Goal: Task Accomplishment & Management: Manage account settings

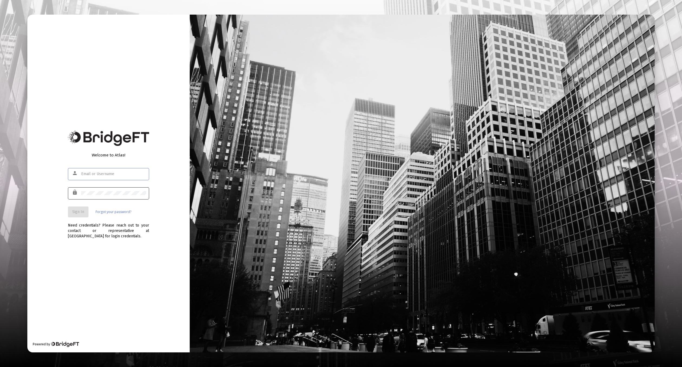
type input "[EMAIL_ADDRESS][DOMAIN_NAME]"
click at [104, 189] on div at bounding box center [113, 192] width 65 height 13
click at [81, 209] on button "Sign In" at bounding box center [78, 211] width 21 height 11
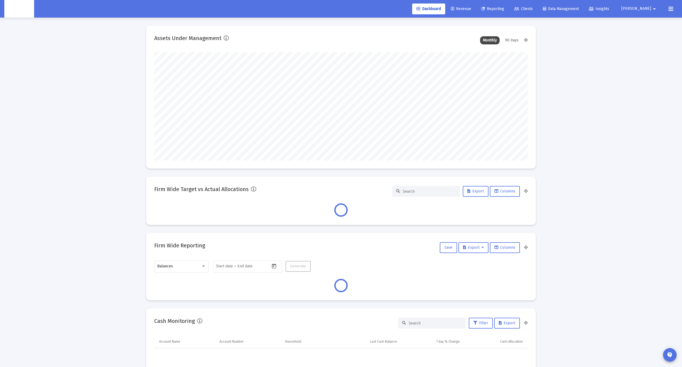
scroll to position [108, 373]
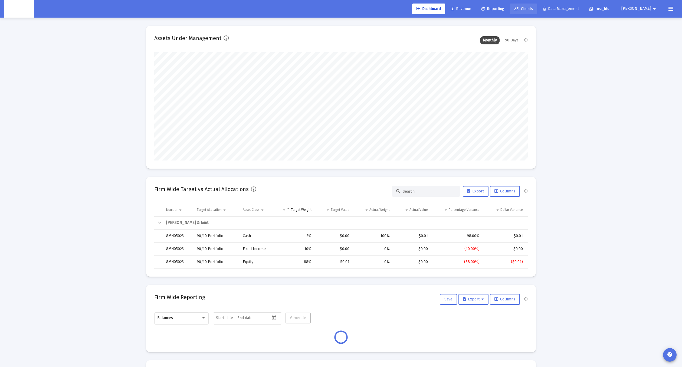
click at [533, 7] on span "Clients" at bounding box center [523, 8] width 19 height 5
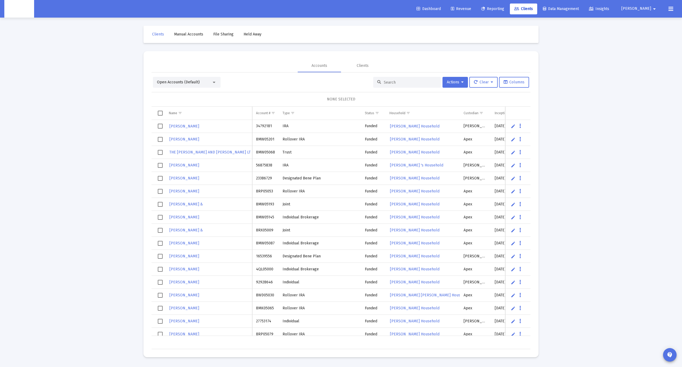
click at [389, 81] on input at bounding box center [410, 82] width 53 height 5
click at [390, 81] on input at bounding box center [410, 82] width 53 height 5
paste input "12"
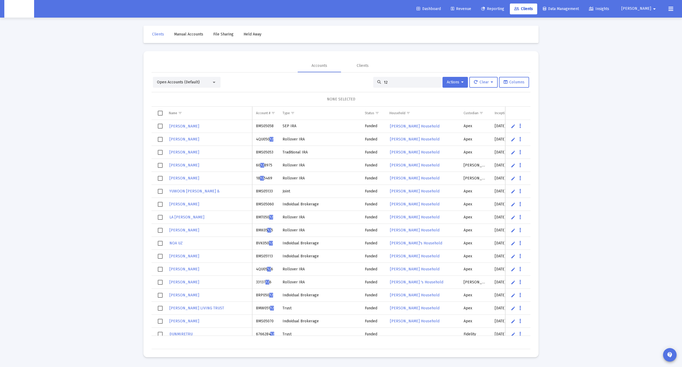
click at [398, 76] on div "Open Accounts (Default) 12 Actions Clear Columns NONE SELECTED Name Name Accoun…" at bounding box center [341, 211] width 379 height 277
click at [397, 79] on div "12" at bounding box center [407, 82] width 68 height 11
click at [397, 80] on div "12" at bounding box center [407, 82] width 68 height 11
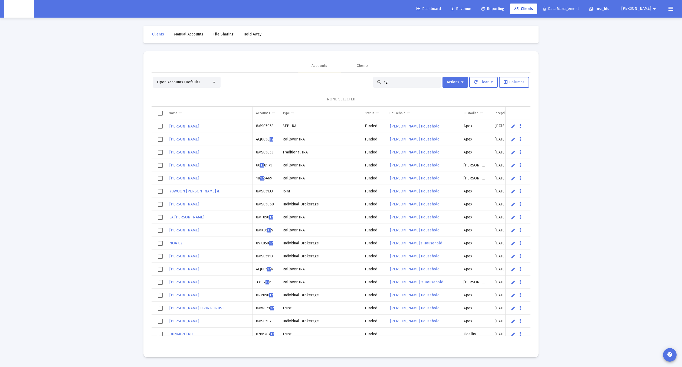
click at [397, 80] on div "12" at bounding box center [407, 82] width 68 height 11
click at [397, 80] on input "12" at bounding box center [410, 82] width 53 height 5
paste input "[PERSON_NAME] Household"
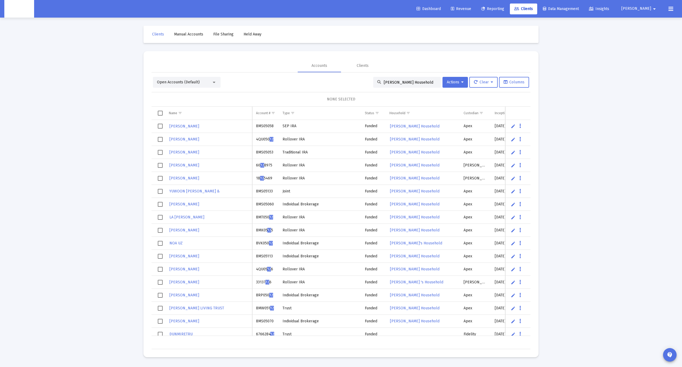
type input "[PERSON_NAME] Household"
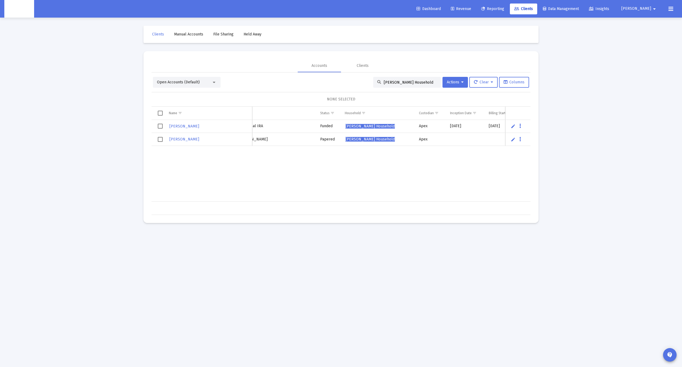
scroll to position [0, 67]
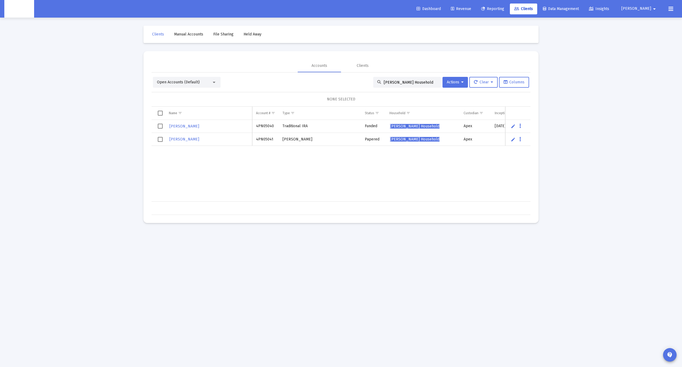
click at [394, 84] on input "[PERSON_NAME] Household" at bounding box center [410, 82] width 53 height 5
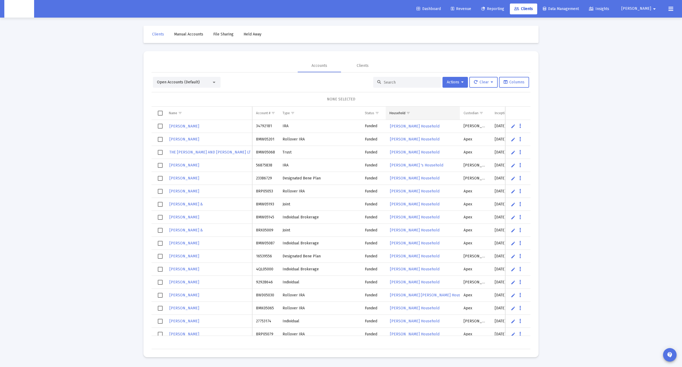
click at [410, 111] on span "Show filter options for column 'Household'" at bounding box center [408, 113] width 4 height 4
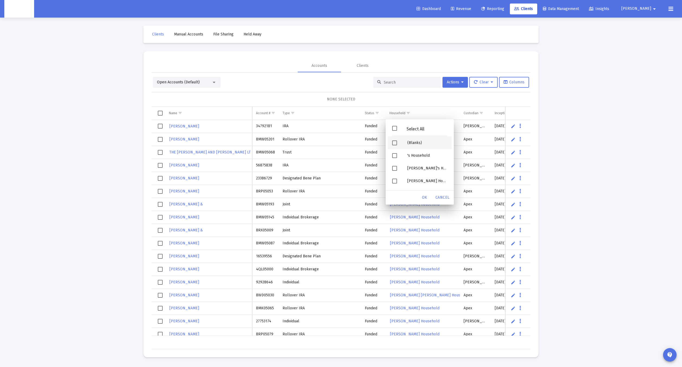
click at [394, 139] on div "Filter options" at bounding box center [395, 142] width 15 height 13
click at [425, 195] on span "OK" at bounding box center [424, 197] width 5 height 5
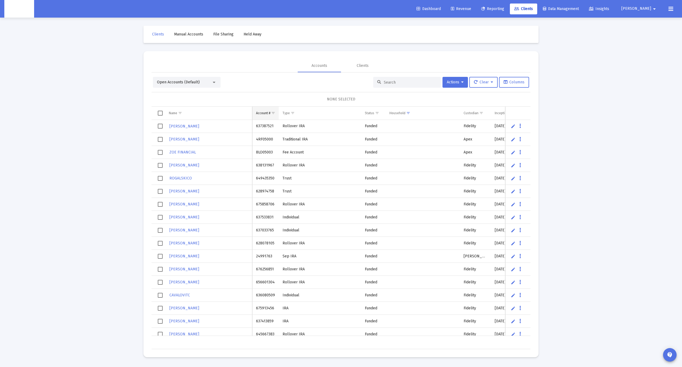
click at [274, 112] on span "Show filter options for column 'Account #'" at bounding box center [273, 113] width 4 height 4
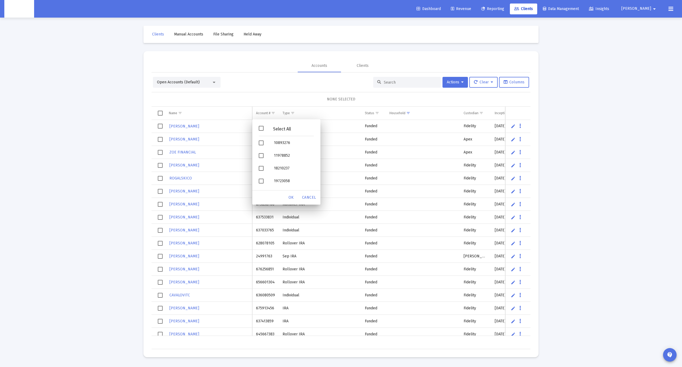
click at [322, 100] on div "NONE SELECTED" at bounding box center [341, 99] width 370 height 5
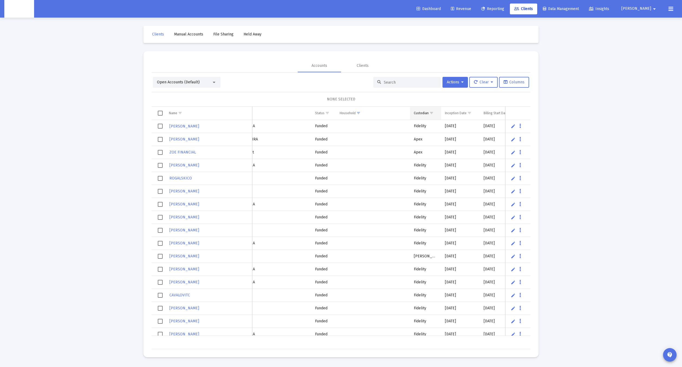
click at [433, 111] on span "Show filter options for column 'Custodian'" at bounding box center [431, 113] width 4 height 4
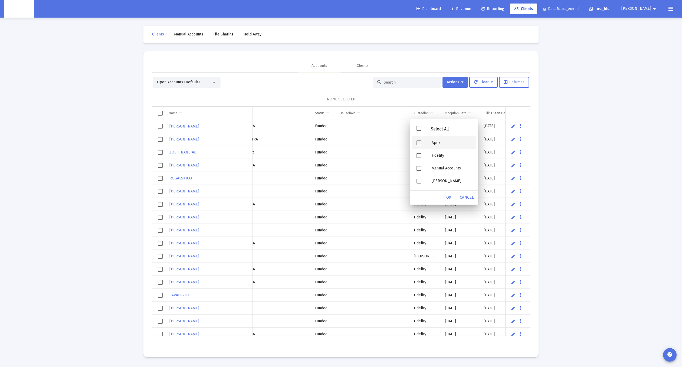
click at [428, 140] on div "Apex" at bounding box center [451, 142] width 49 height 13
click at [448, 198] on span "OK" at bounding box center [448, 197] width 5 height 5
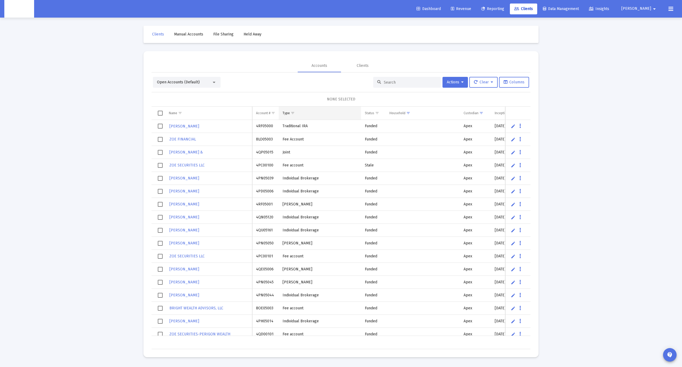
click at [295, 111] on span "Show filter options for column 'Type'" at bounding box center [293, 113] width 4 height 4
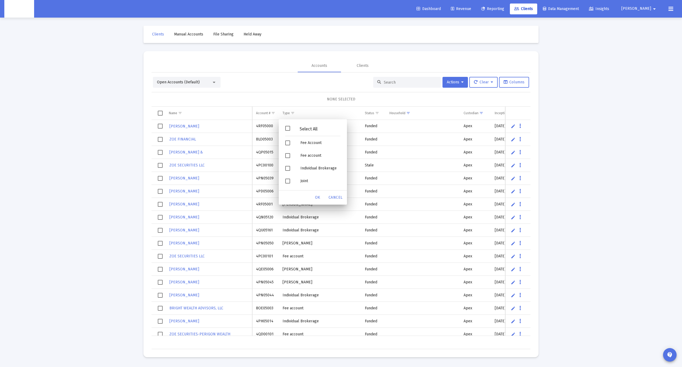
click at [296, 129] on div "Select All" at bounding box center [308, 129] width 37 height 5
click at [293, 141] on div "Filter options" at bounding box center [288, 142] width 15 height 13
click at [293, 151] on div "Filter options" at bounding box center [288, 155] width 15 height 13
click at [316, 196] on span "OK" at bounding box center [317, 197] width 5 height 5
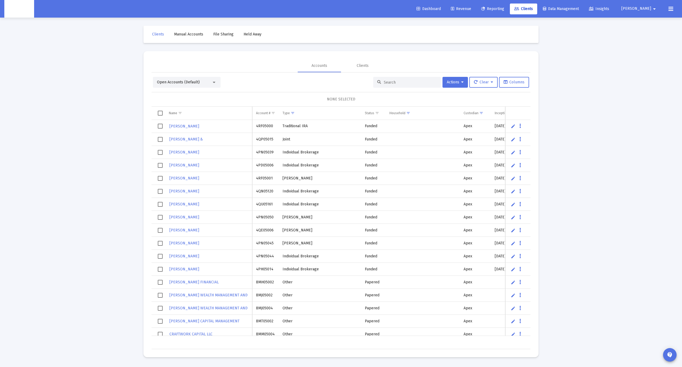
drag, startPoint x: 166, startPoint y: 121, endPoint x: 324, endPoint y: 211, distance: 181.6
click at [324, 209] on div "[PERSON_NAME] 4RF05000 Traditional IRA Funded Apex [DATE] [DATE] $603,513.29 4R…" at bounding box center [341, 228] width 379 height 216
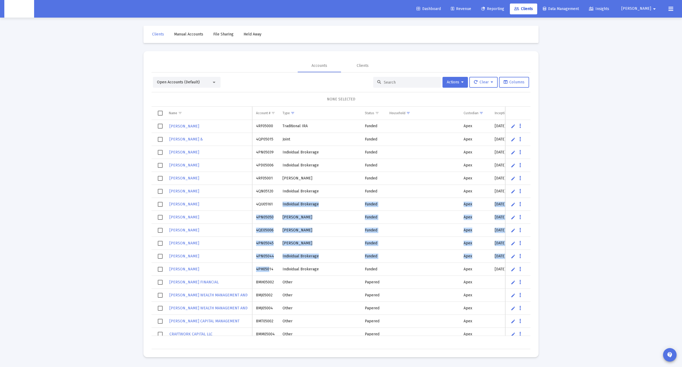
drag, startPoint x: 268, startPoint y: 269, endPoint x: 272, endPoint y: 205, distance: 64.5
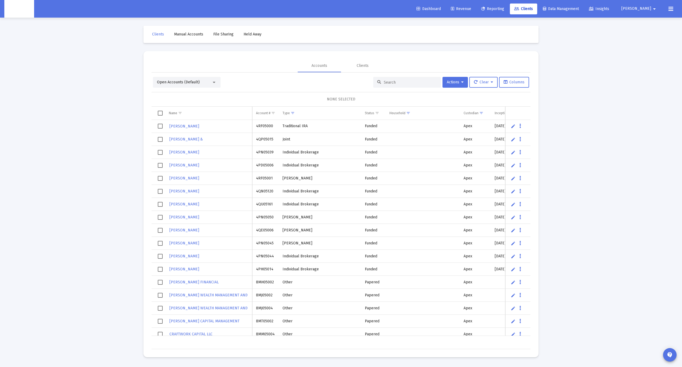
click at [443, 54] on mat-card "Accounts Clients Open Accounts (Default) Actions Clear Columns NONE SELECTED Na…" at bounding box center [340, 204] width 395 height 306
click at [462, 82] on button "Actions" at bounding box center [454, 82] width 25 height 11
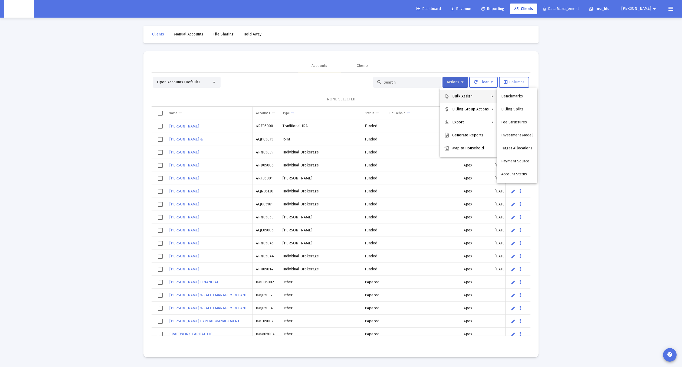
click at [509, 81] on div at bounding box center [341, 183] width 682 height 367
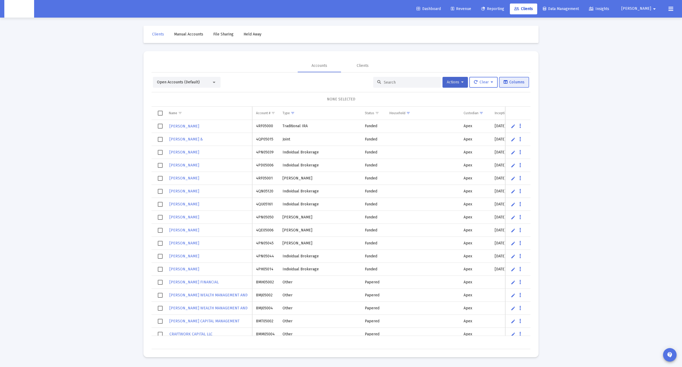
click at [513, 81] on span "Columns" at bounding box center [514, 82] width 21 height 5
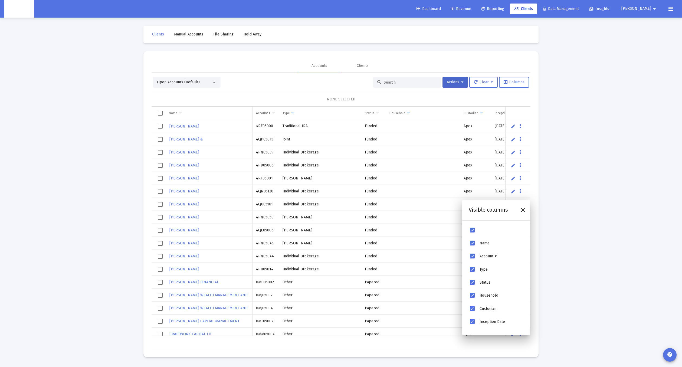
click at [514, 69] on div "Accounts Clients" at bounding box center [341, 65] width 379 height 13
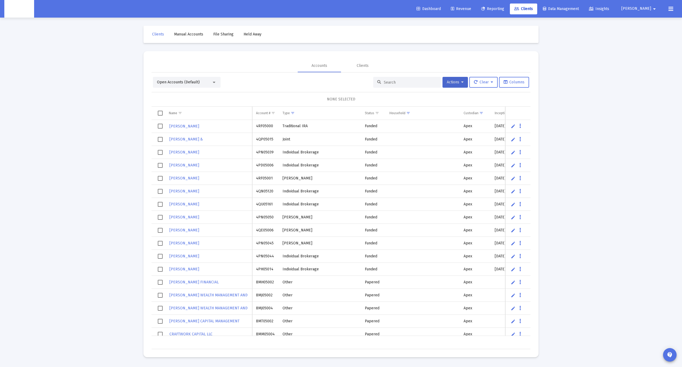
drag, startPoint x: 258, startPoint y: 124, endPoint x: 259, endPoint y: 129, distance: 5.7
click at [259, 129] on td "4RF05000" at bounding box center [265, 126] width 27 height 13
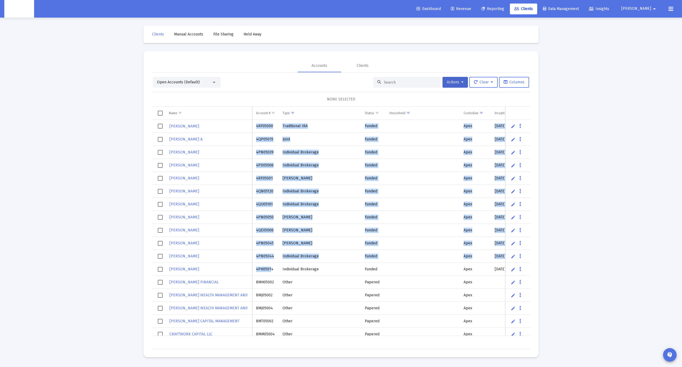
drag, startPoint x: 270, startPoint y: 267, endPoint x: 255, endPoint y: 123, distance: 144.7
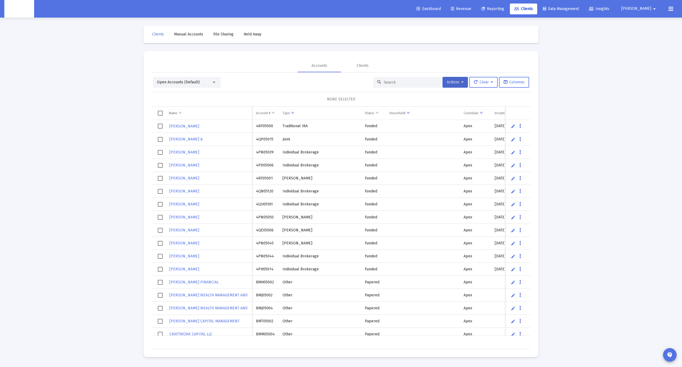
click at [261, 146] on td "4PN05039" at bounding box center [265, 152] width 27 height 13
click at [463, 80] on button "Actions" at bounding box center [454, 82] width 25 height 11
click at [505, 121] on button "Export All Rows" at bounding box center [515, 122] width 37 height 13
